Goal: Task Accomplishment & Management: Use online tool/utility

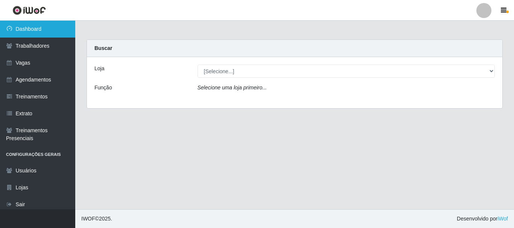
click at [60, 29] on link "Dashboard" at bounding box center [37, 29] width 75 height 17
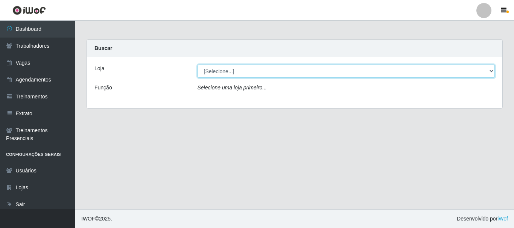
click at [491, 70] on select "[Selecione...] SuperFácil Atacado - [PERSON_NAME]" at bounding box center [347, 71] width 298 height 13
select select "399"
click at [198, 65] on select "[Selecione...] SuperFácil Atacado - [PERSON_NAME]" at bounding box center [347, 71] width 298 height 13
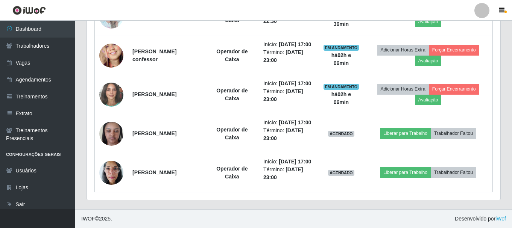
scroll to position [561, 0]
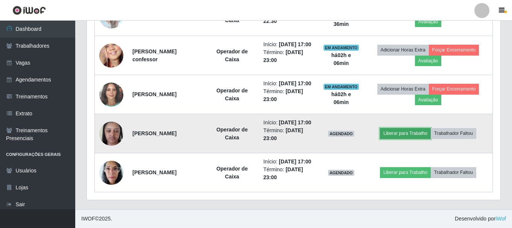
click at [421, 128] on button "Liberar para Trabalho" at bounding box center [405, 133] width 51 height 11
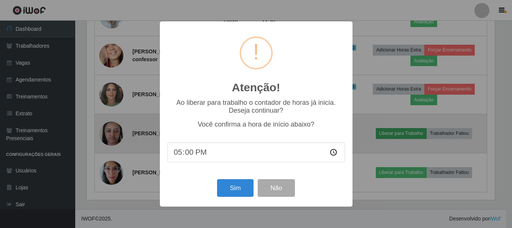
scroll to position [156, 410]
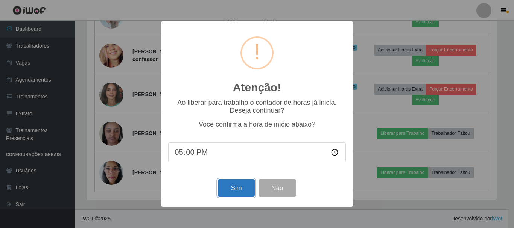
click at [246, 186] on button "Sim" at bounding box center [236, 188] width 36 height 18
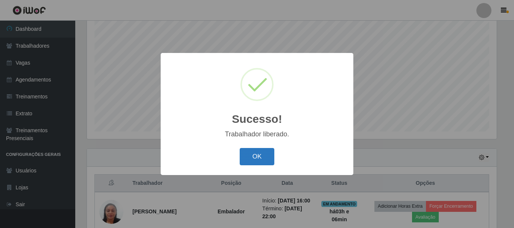
click at [262, 156] on button "OK" at bounding box center [257, 157] width 35 height 18
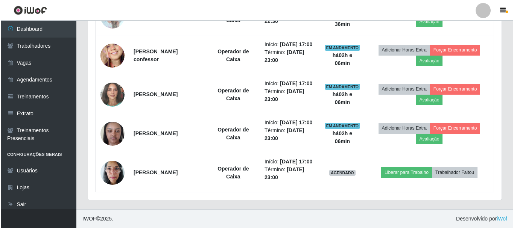
scroll to position [561, 0]
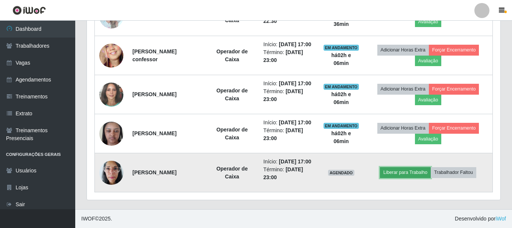
click at [412, 169] on button "Liberar para Trabalho" at bounding box center [405, 172] width 51 height 11
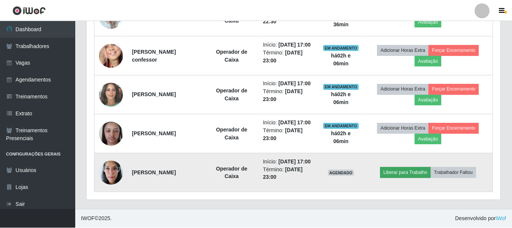
scroll to position [156, 410]
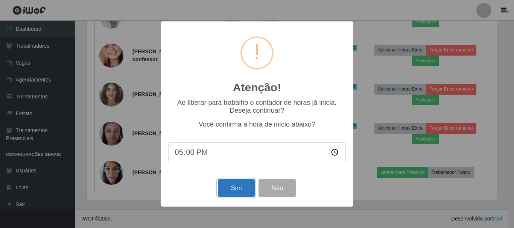
click at [243, 189] on button "Sim" at bounding box center [236, 188] width 36 height 18
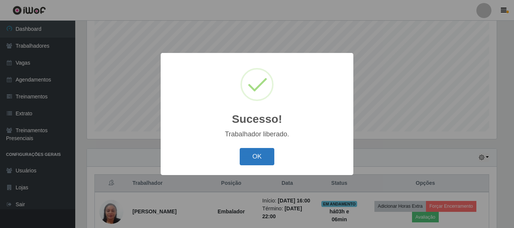
click at [270, 154] on button "OK" at bounding box center [257, 157] width 35 height 18
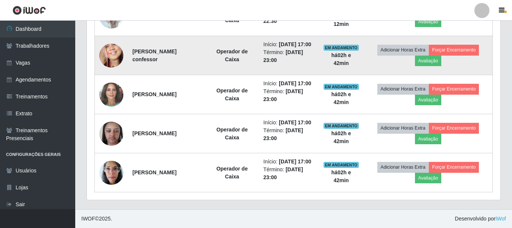
scroll to position [561, 0]
